Goal: Task Accomplishment & Management: Contribute content

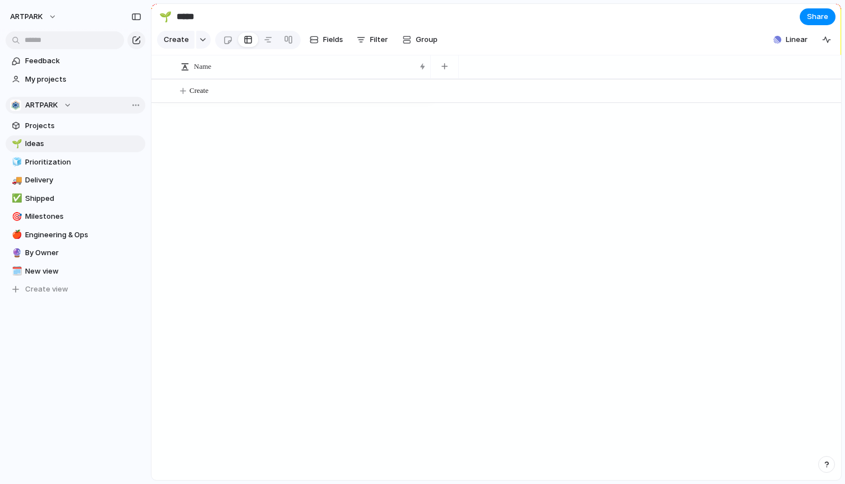
click at [47, 104] on span "ARTPARK" at bounding box center [41, 105] width 33 height 11
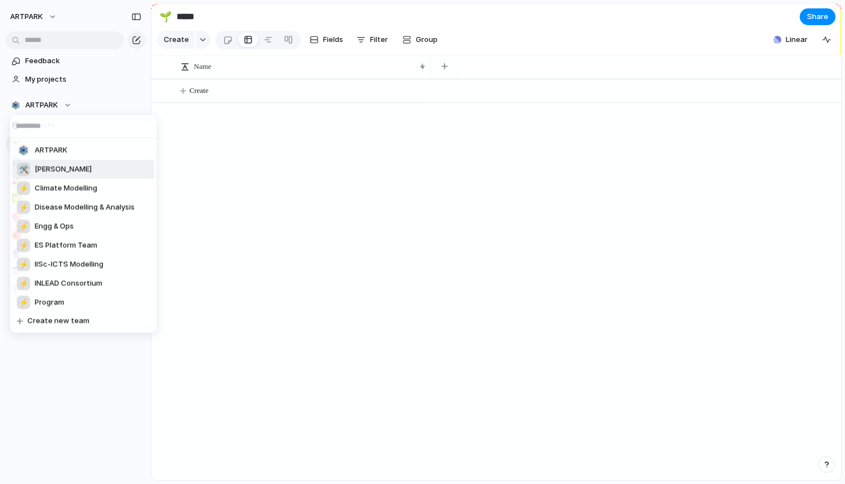
click at [69, 170] on span "[PERSON_NAME]" at bounding box center [63, 169] width 57 height 11
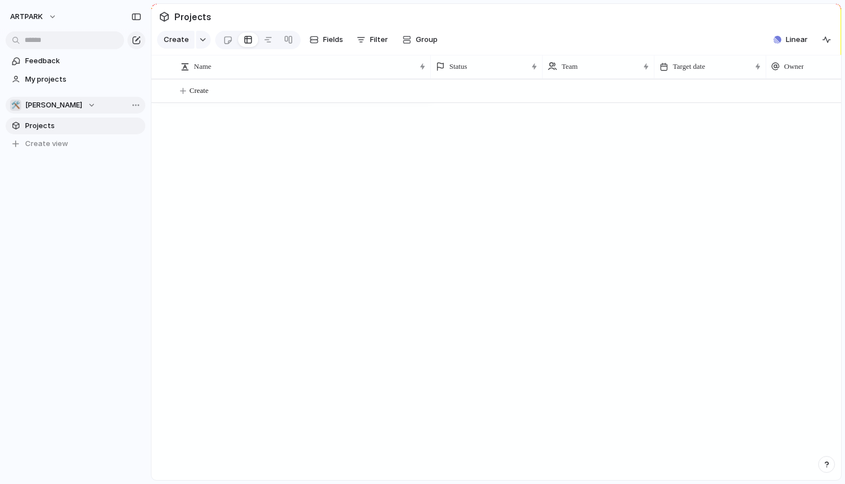
click at [63, 99] on button "🛠️ [PERSON_NAME]" at bounding box center [76, 105] width 140 height 17
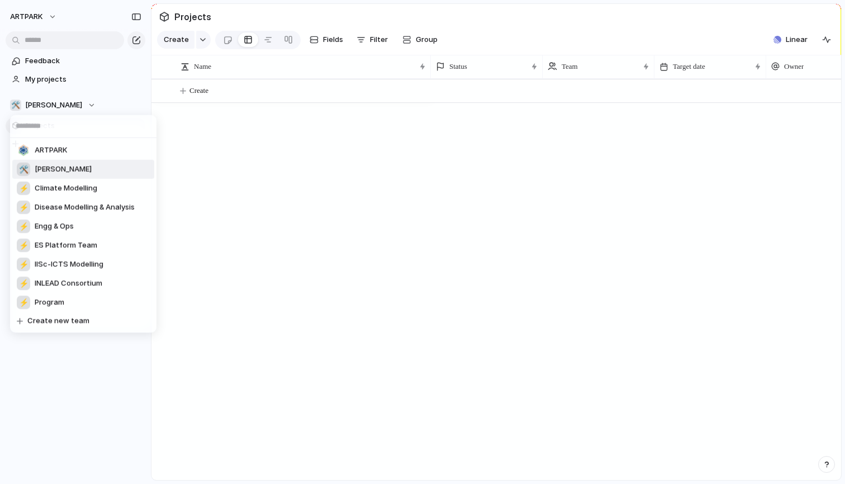
drag, startPoint x: 46, startPoint y: 169, endPoint x: 58, endPoint y: 166, distance: 12.1
click at [58, 166] on span "[PERSON_NAME]" at bounding box center [63, 169] width 57 height 11
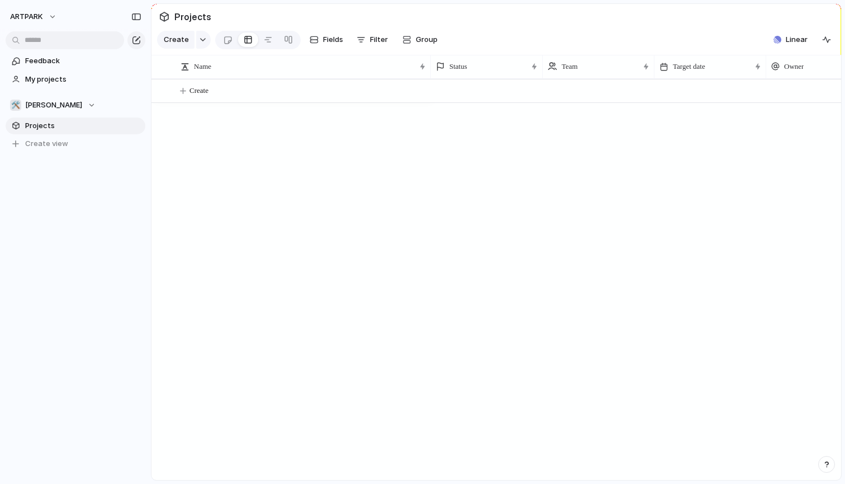
click at [248, 188] on div "Create" at bounding box center [496, 279] width 690 height 401
